Goal: Information Seeking & Learning: Learn about a topic

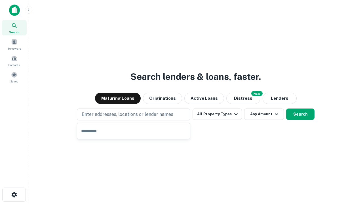
type input "**********"
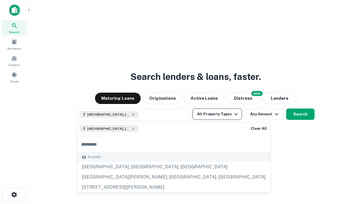
click at [217, 114] on button "All Property Types" at bounding box center [217, 114] width 49 height 11
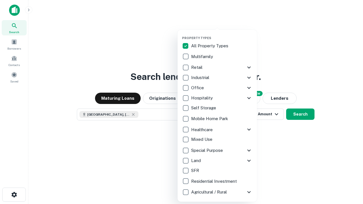
click at [222, 34] on button "button" at bounding box center [221, 34] width 79 height 0
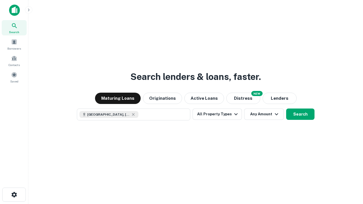
scroll to position [9, 0]
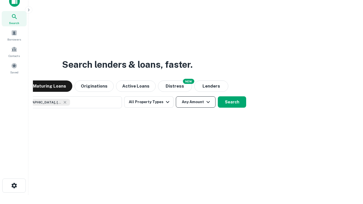
click at [176, 96] on button "Any Amount" at bounding box center [196, 101] width 40 height 11
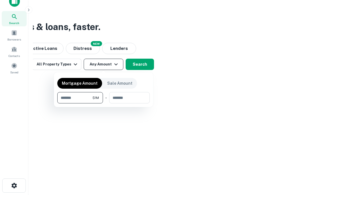
type input "*******"
click at [104, 104] on button "button" at bounding box center [103, 104] width 92 height 0
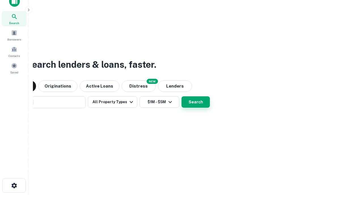
click at [182, 96] on button "Search" at bounding box center [196, 101] width 28 height 11
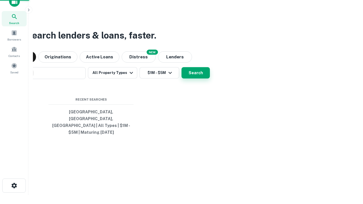
scroll to position [18, 161]
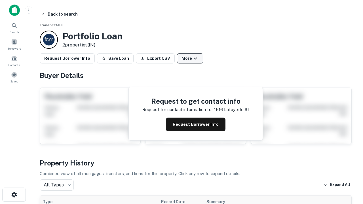
click at [190, 58] on button "More" at bounding box center [190, 58] width 26 height 10
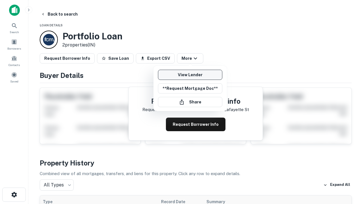
click at [190, 75] on link "View Lender" at bounding box center [190, 75] width 64 height 10
